Goal: Transaction & Acquisition: Purchase product/service

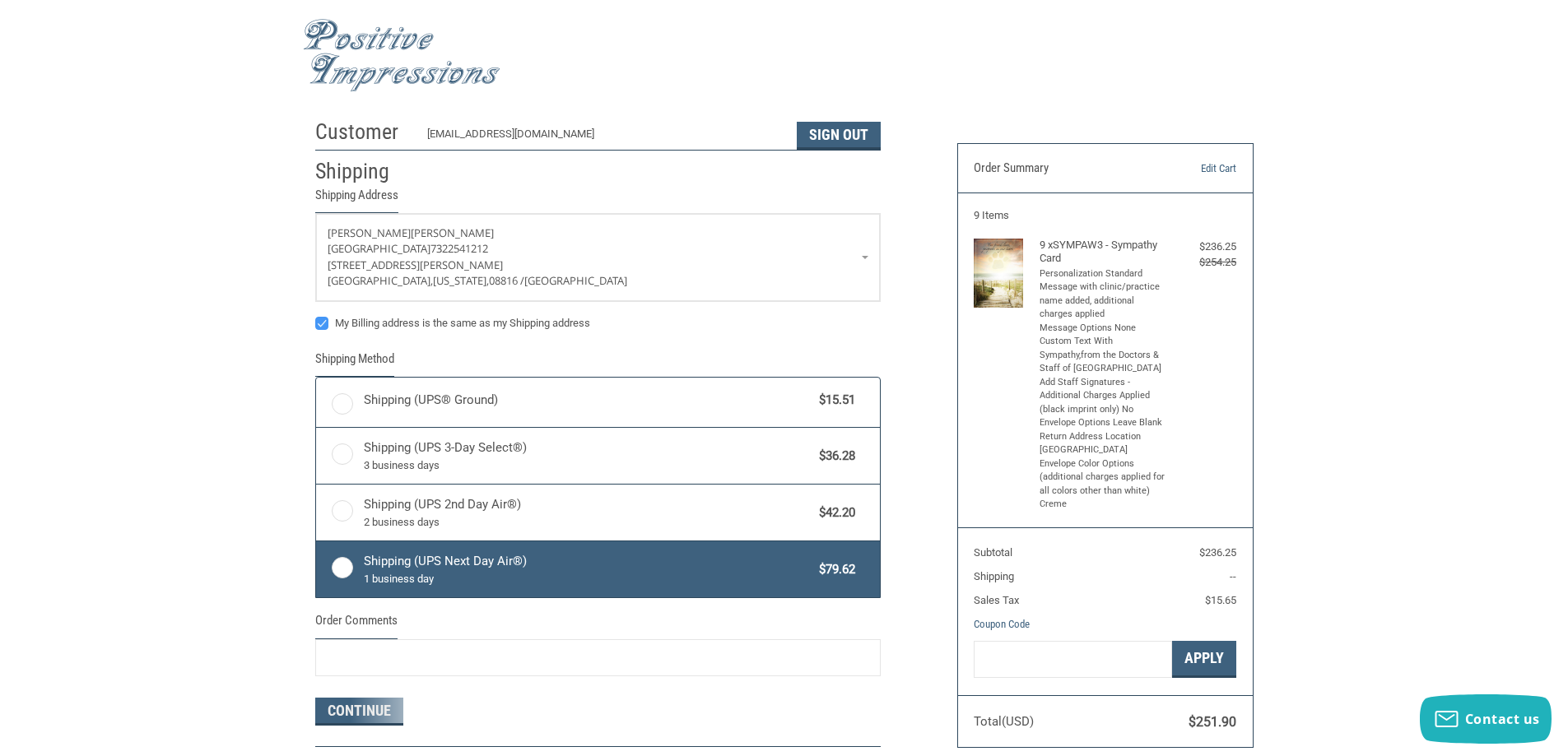
radio input "true"
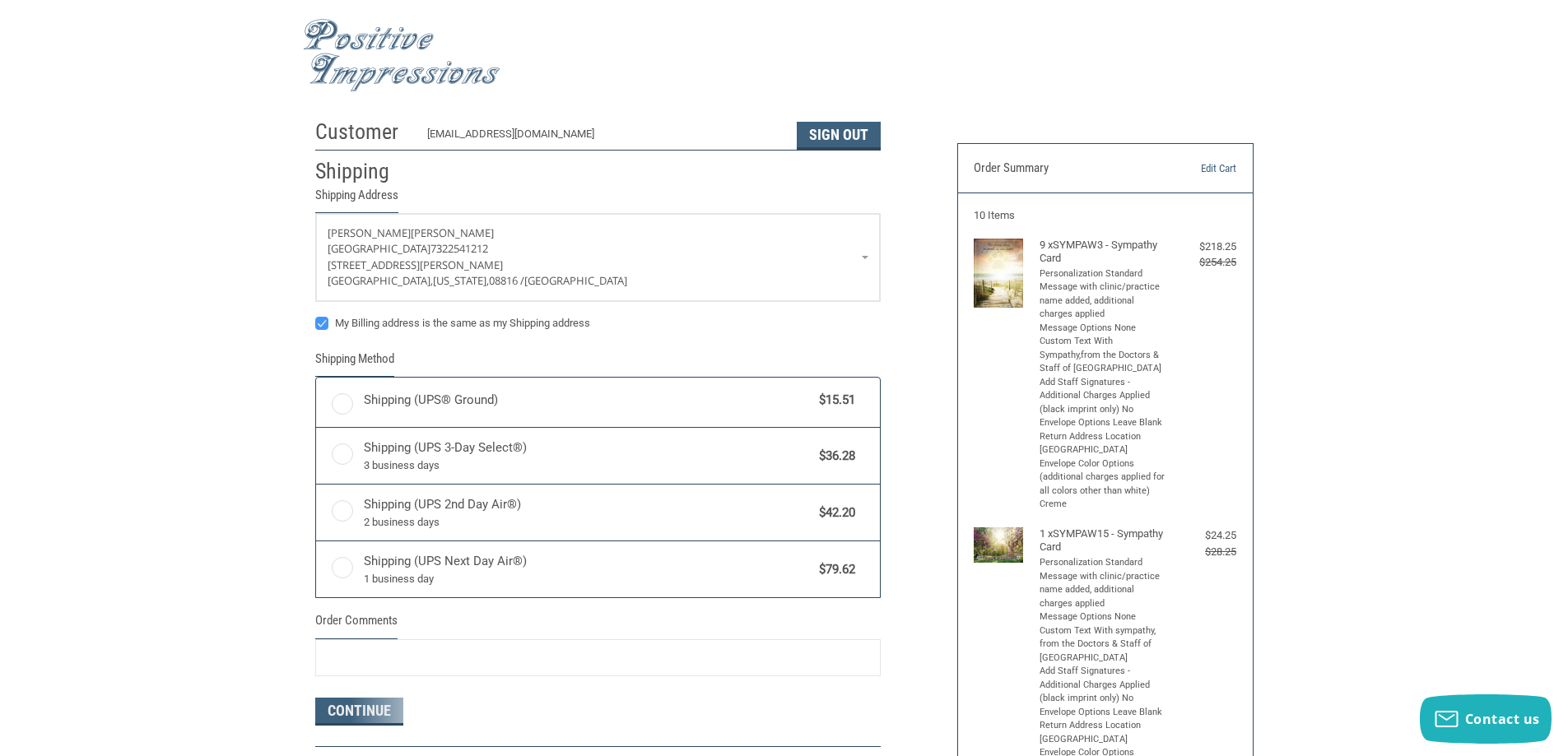
radio input "true"
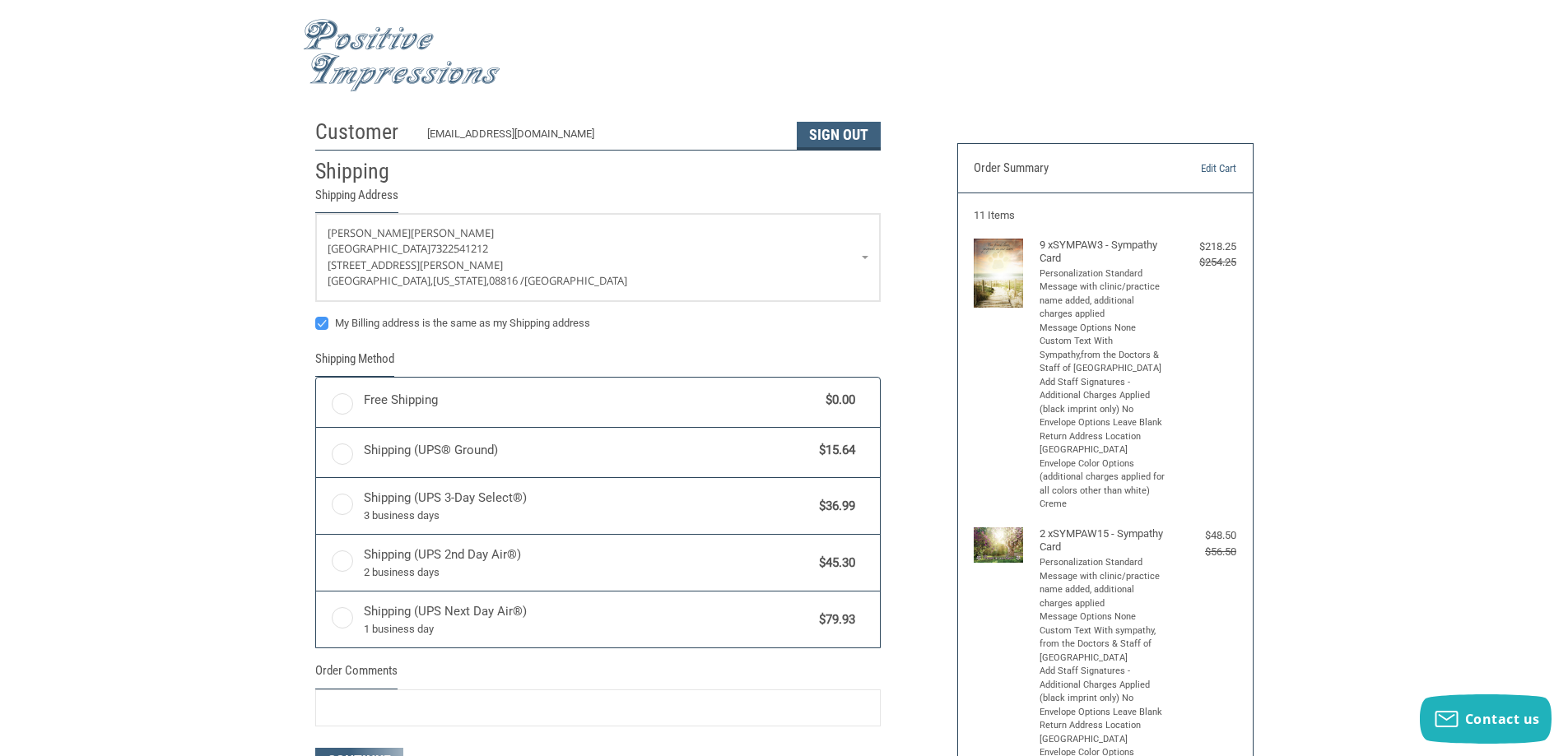
radio input "true"
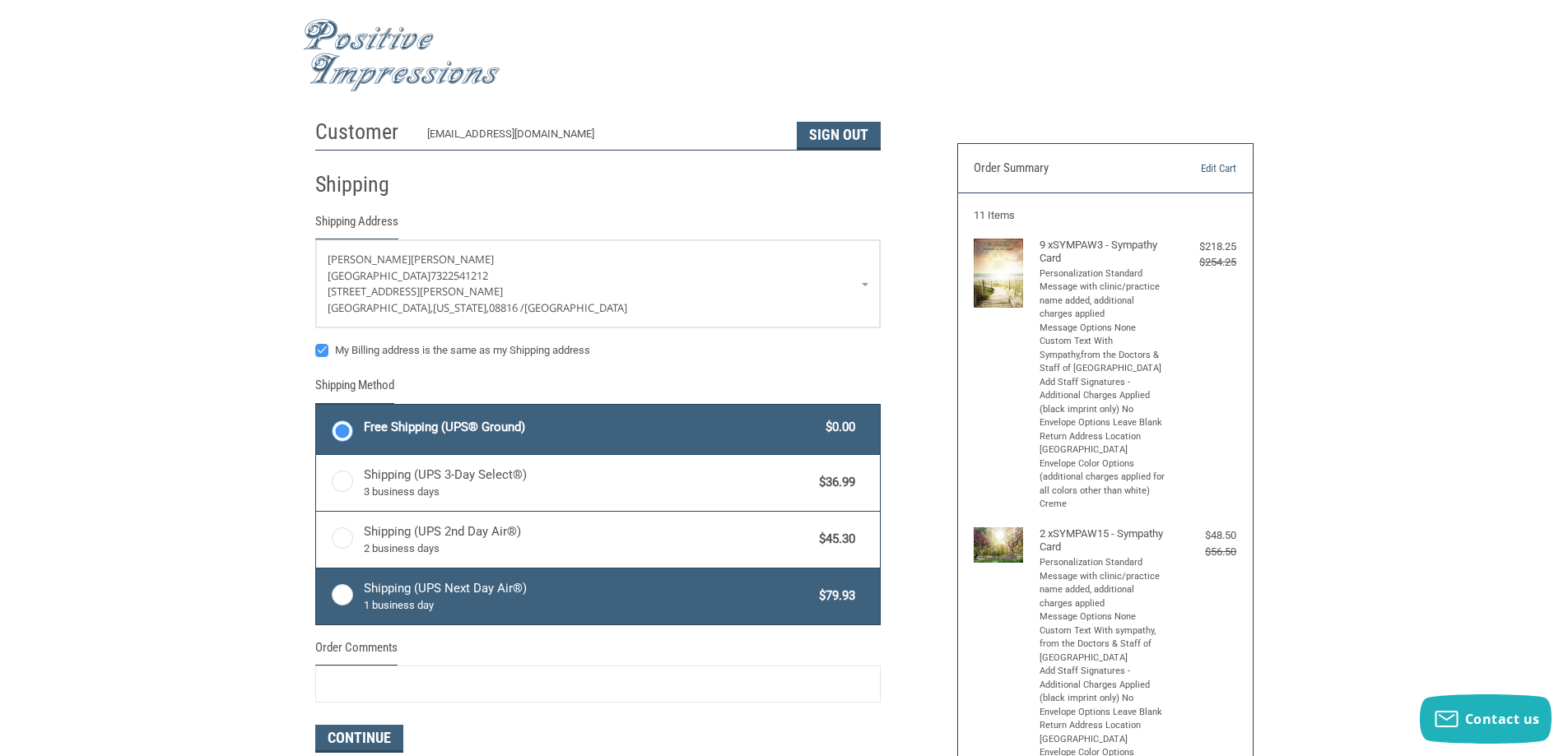
scroll to position [165, 0]
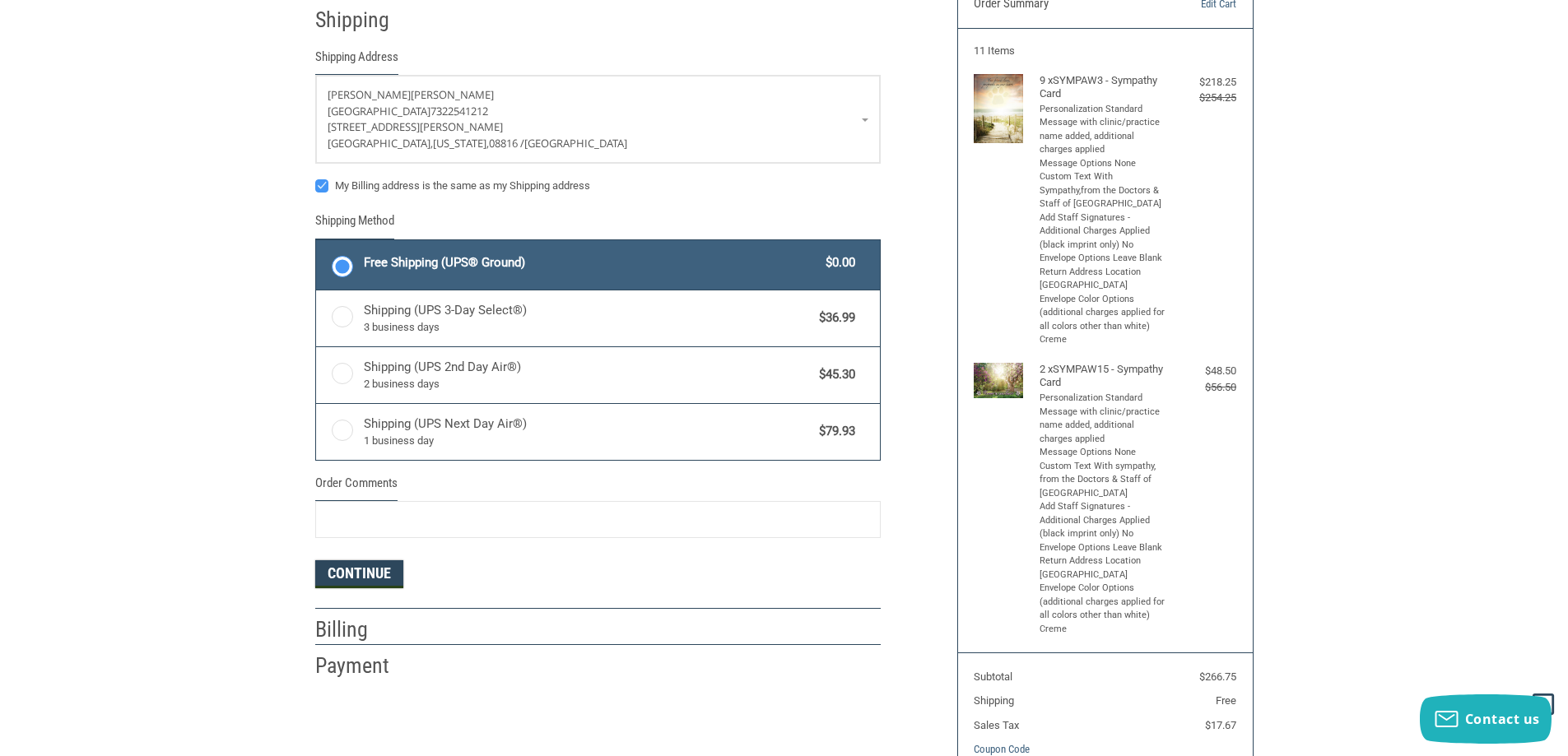
click at [351, 571] on button "Continue" at bounding box center [359, 574] width 88 height 28
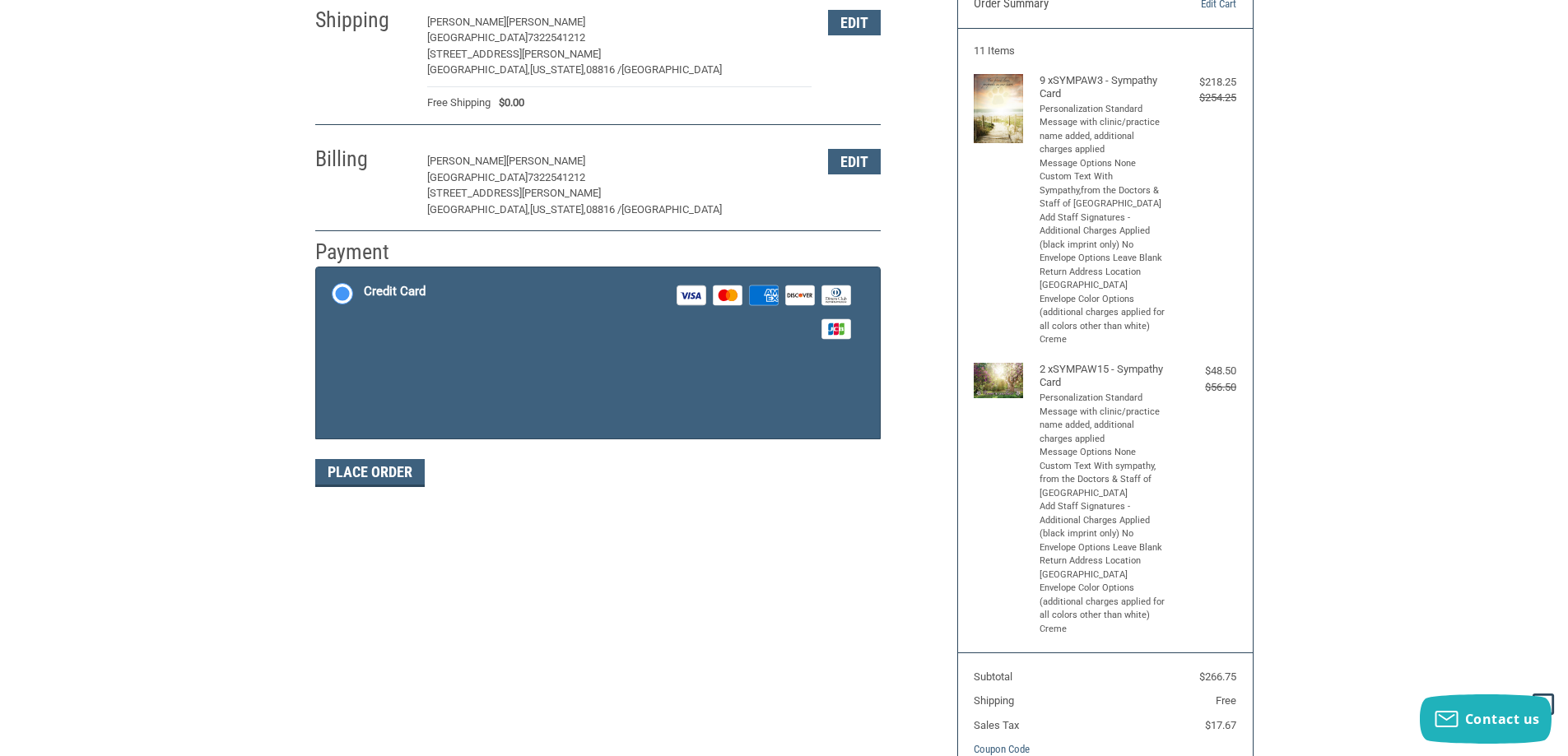
scroll to position [245, 0]
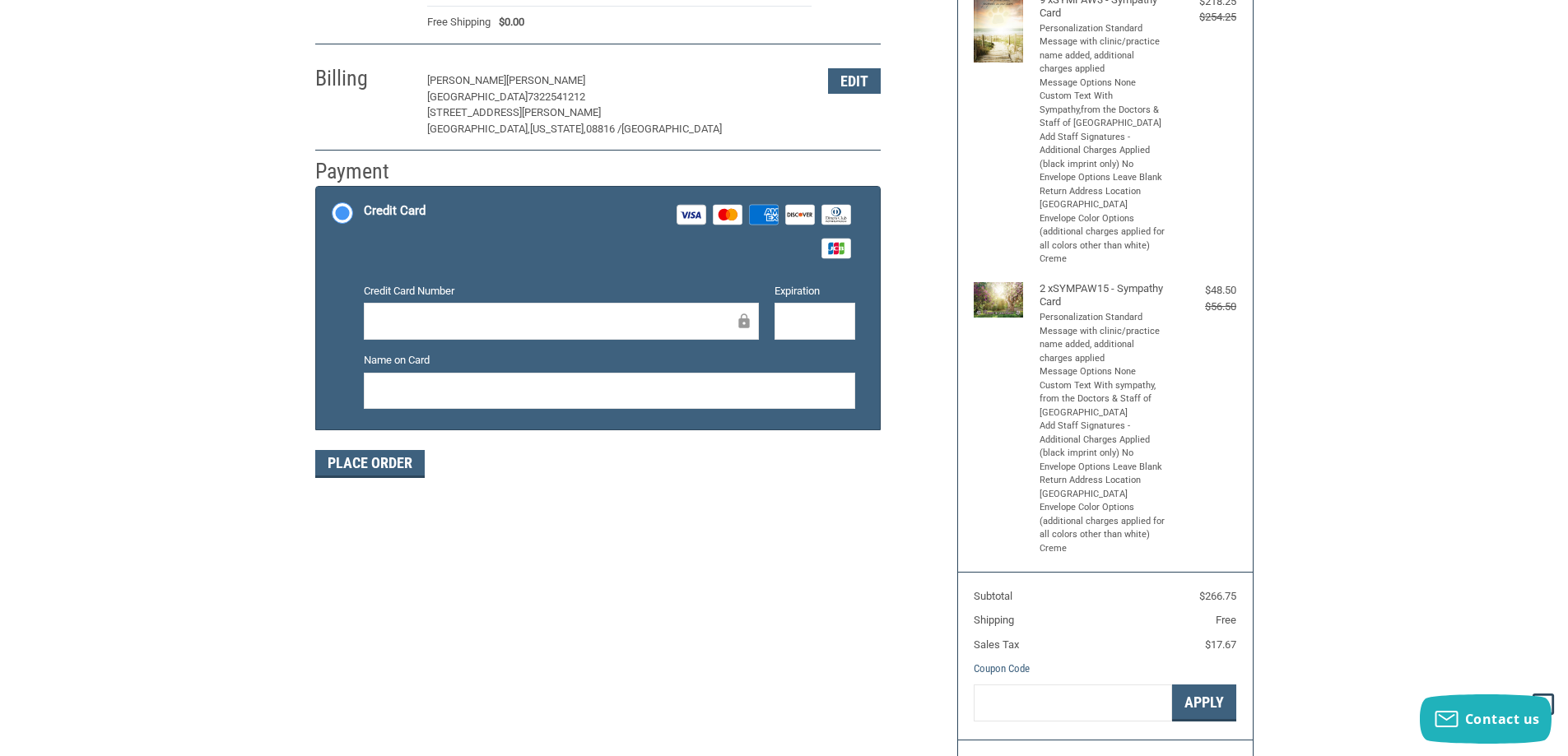
click at [516, 312] on iframe at bounding box center [555, 321] width 360 height 19
click at [783, 315] on div at bounding box center [815, 321] width 81 height 37
click at [386, 464] on button "Place Order" at bounding box center [369, 465] width 110 height 28
click at [375, 464] on button "Place Order" at bounding box center [369, 465] width 110 height 28
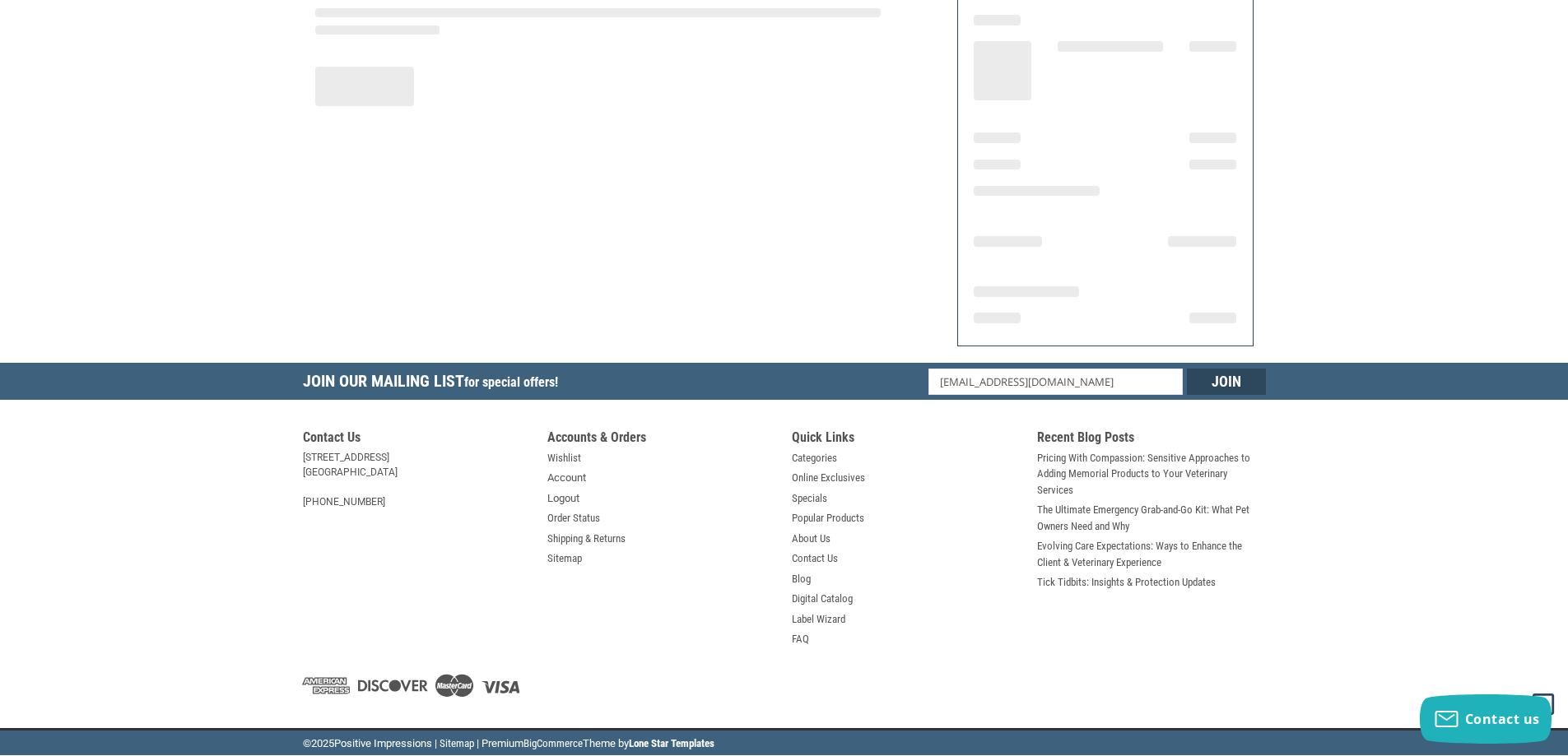
scroll to position [191, 0]
